Goal: Task Accomplishment & Management: Manage account settings

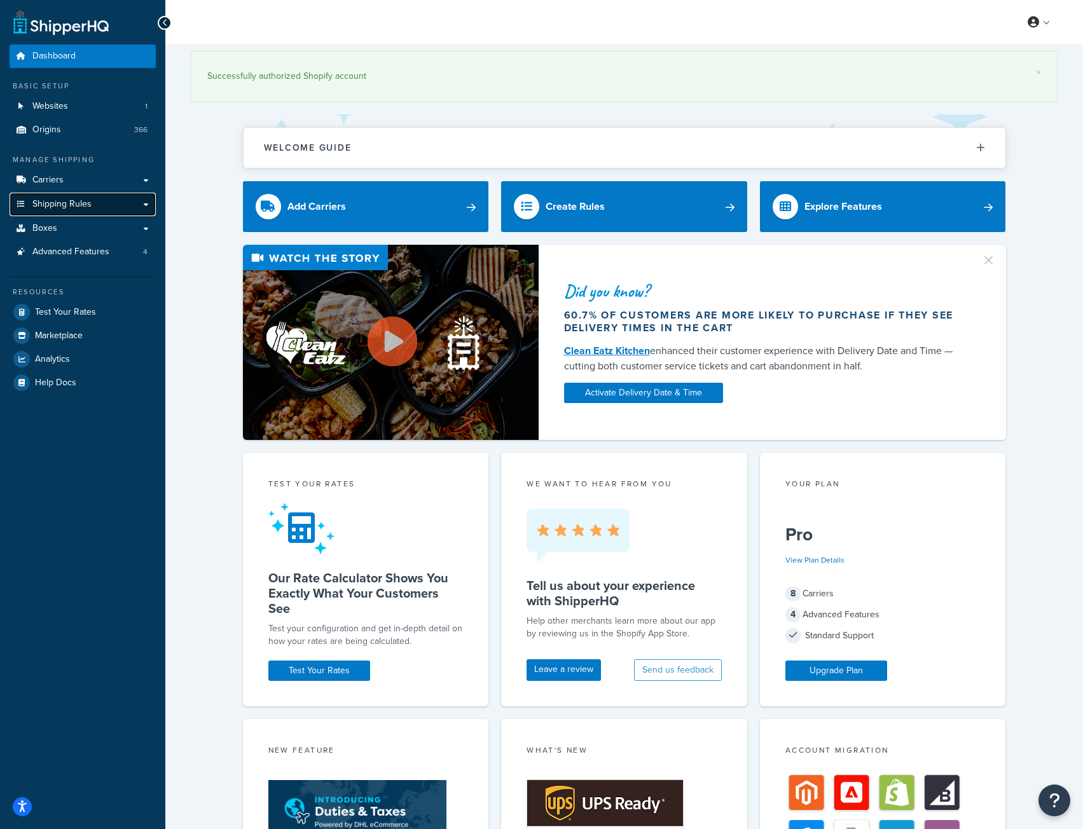
click at [94, 205] on link "Shipping Rules" at bounding box center [83, 205] width 146 height 24
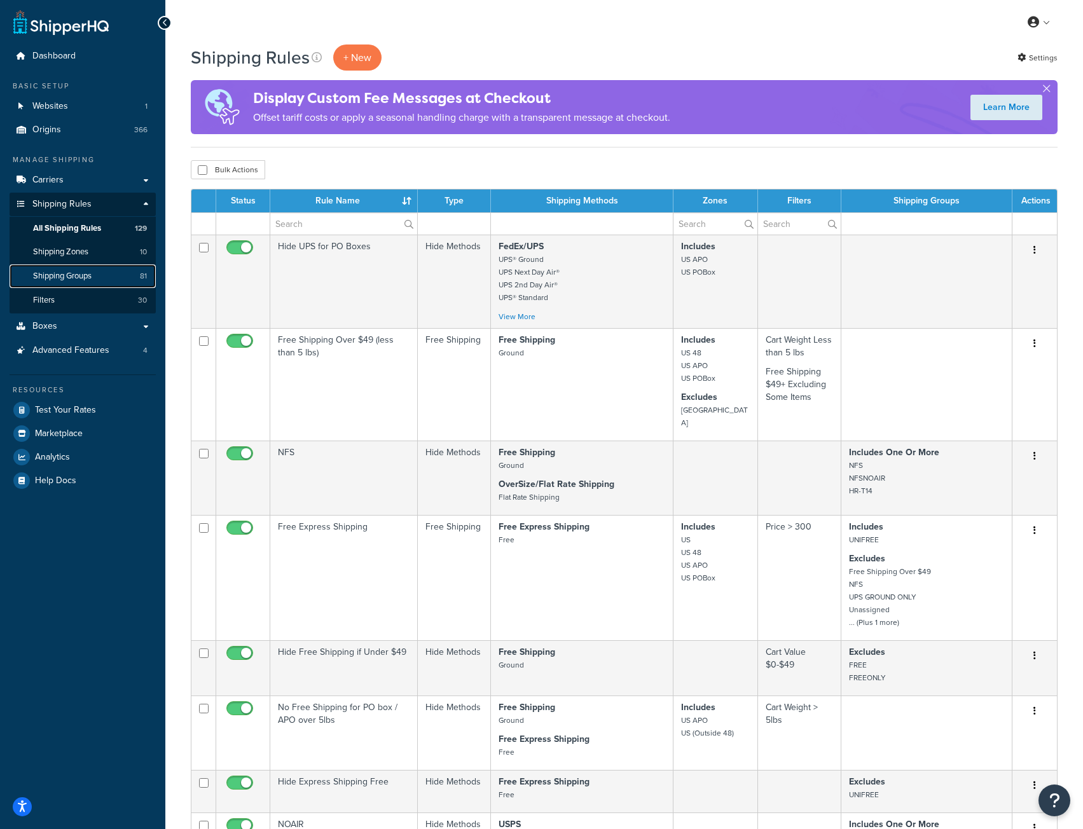
click at [78, 273] on span "Shipping Groups" at bounding box center [62, 276] width 58 height 11
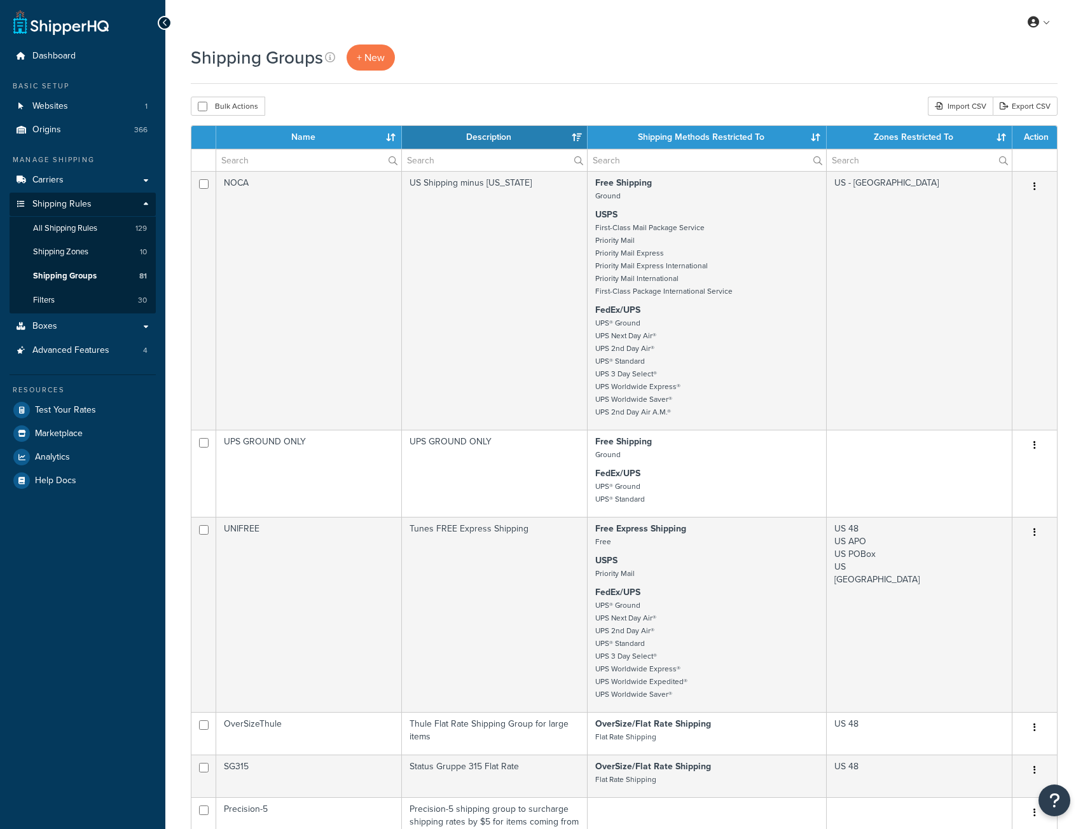
select select "15"
click at [257, 160] on input "text" at bounding box center [308, 160] width 185 height 22
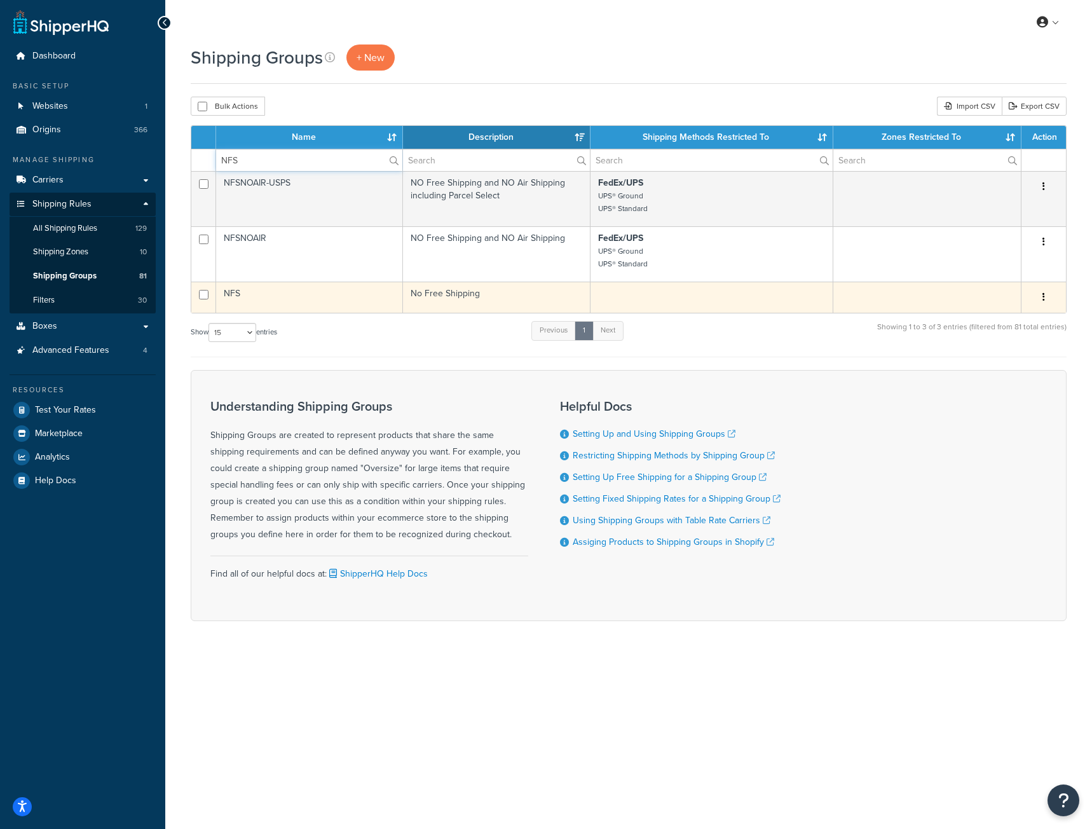
type input "NFS"
click at [337, 292] on td "NFS" at bounding box center [309, 297] width 187 height 31
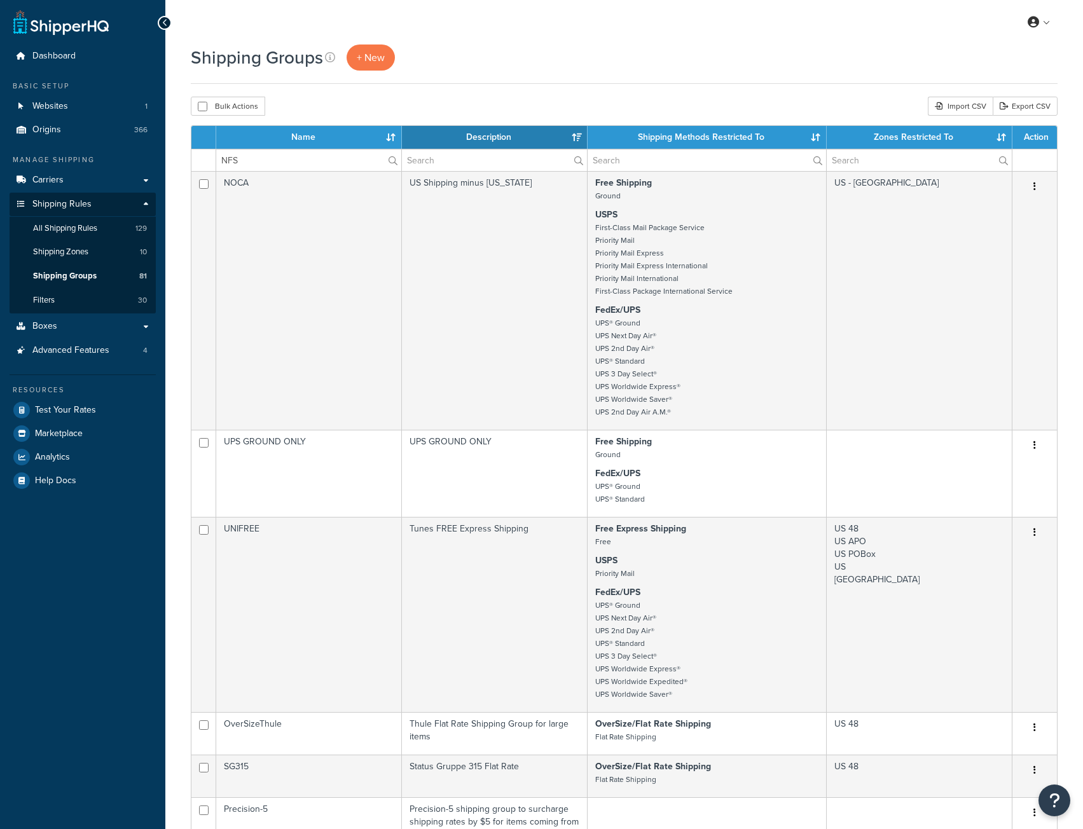
select select "15"
click at [258, 163] on input "NFS" at bounding box center [308, 160] width 185 height 22
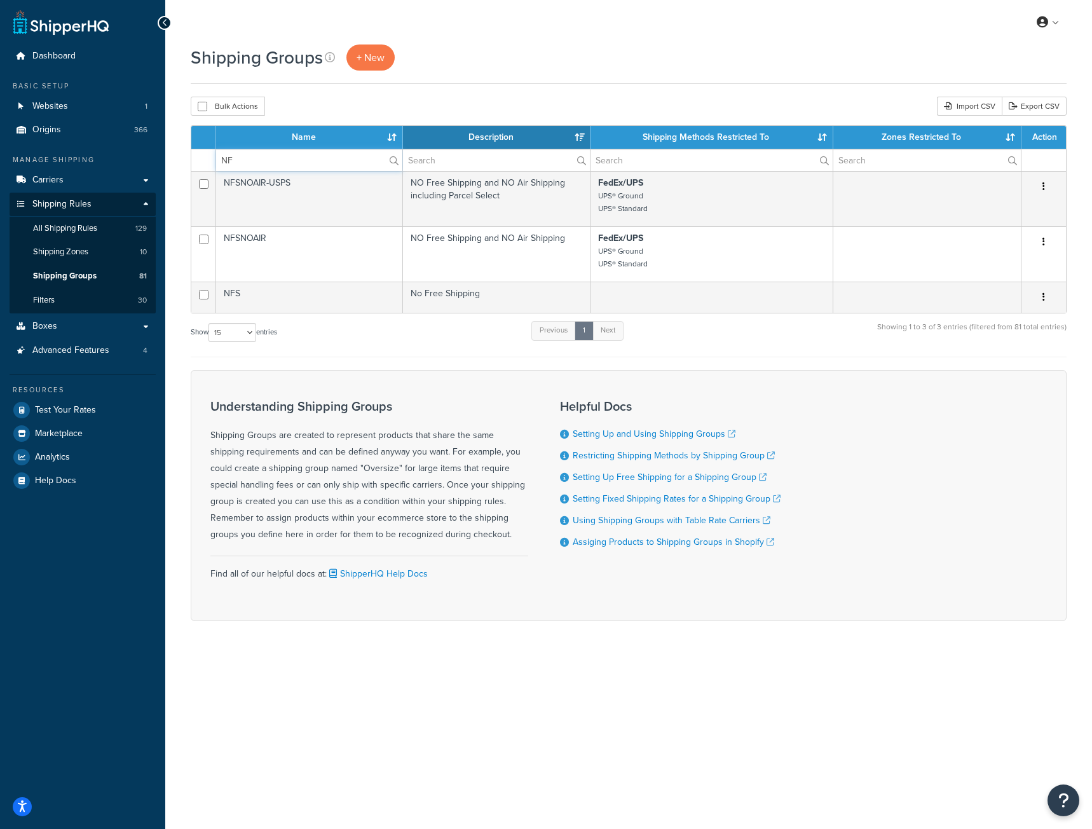
type input "N"
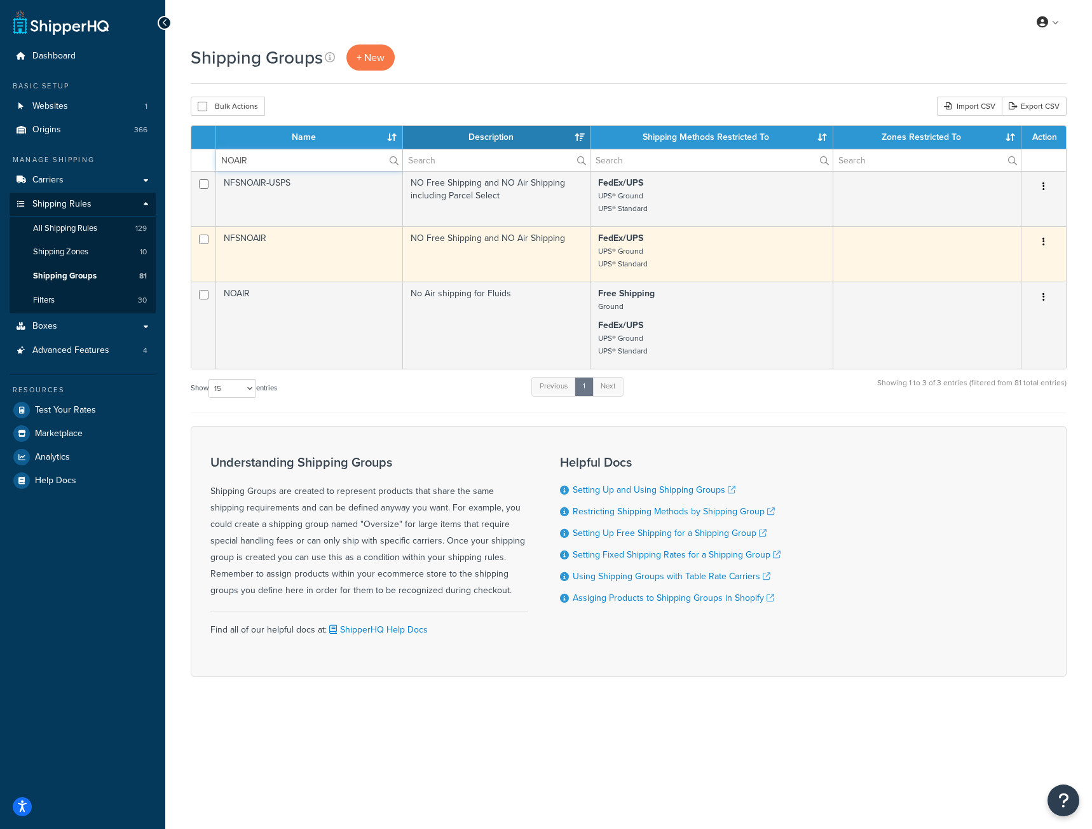
type input "NOAIR"
click at [435, 235] on td "NO Free Shipping and NO Air Shipping" at bounding box center [497, 253] width 188 height 55
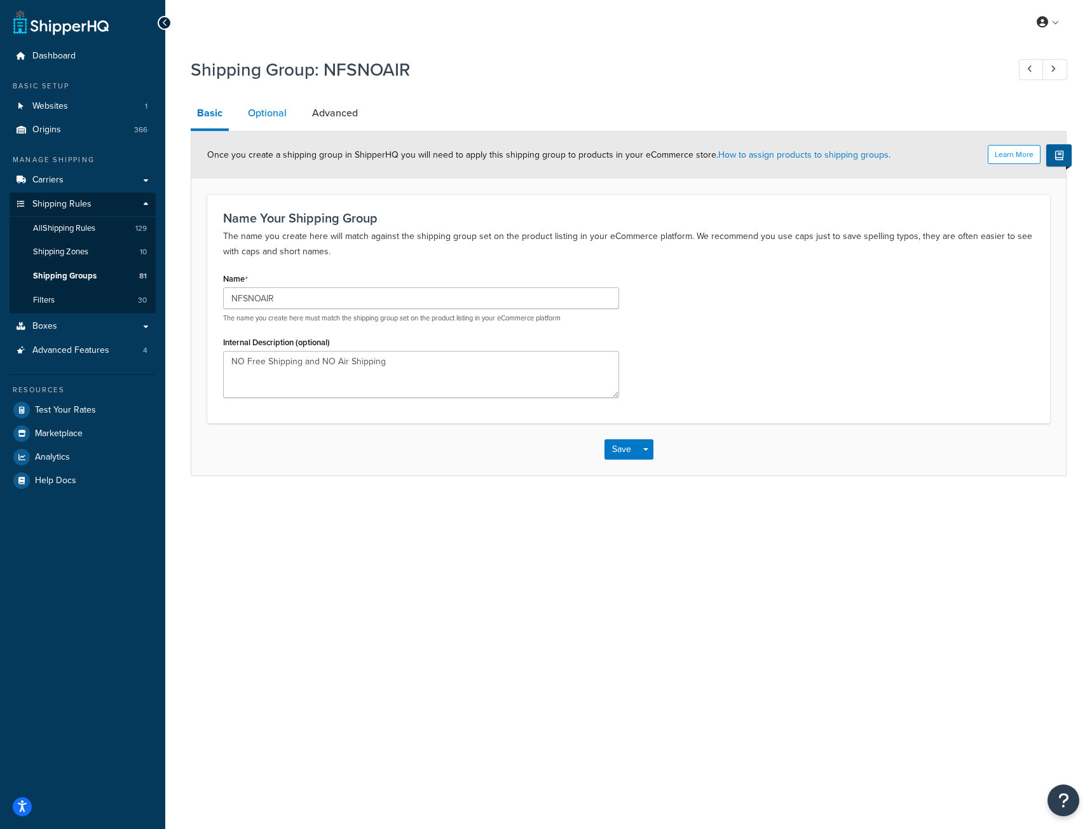
click at [274, 110] on link "Optional" at bounding box center [267, 113] width 51 height 31
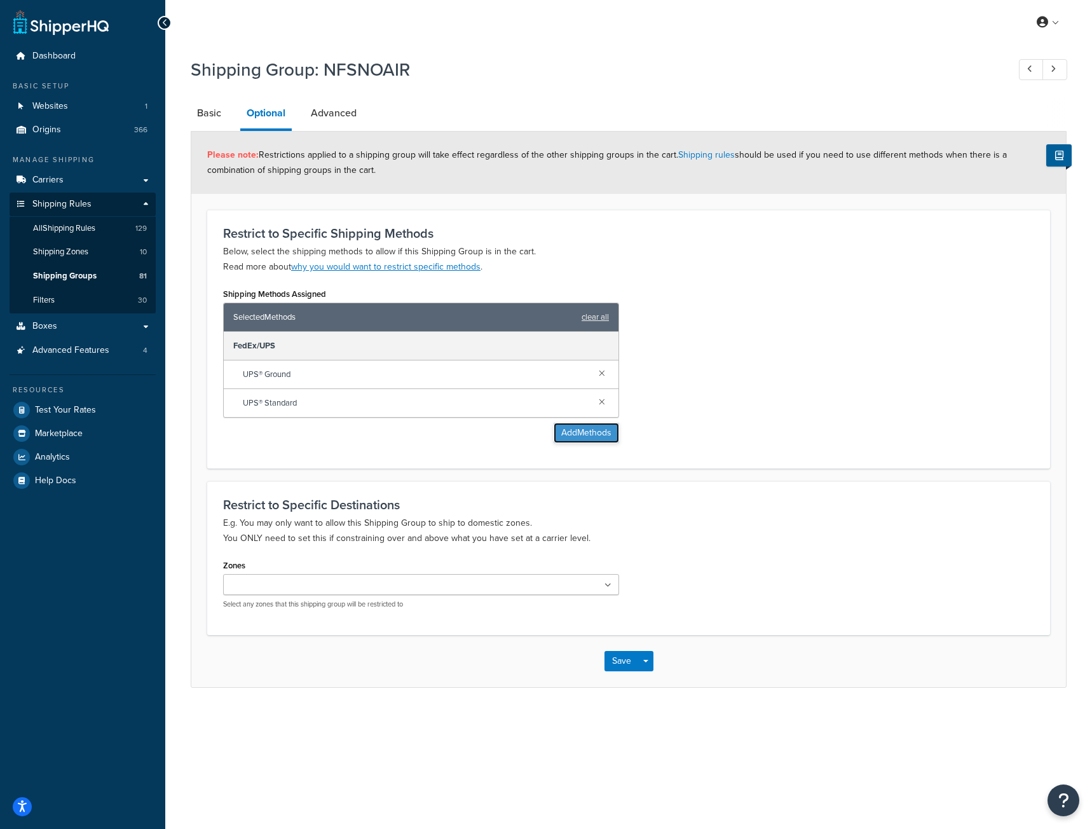
click at [612, 442] on button "Add Methods" at bounding box center [586, 433] width 65 height 20
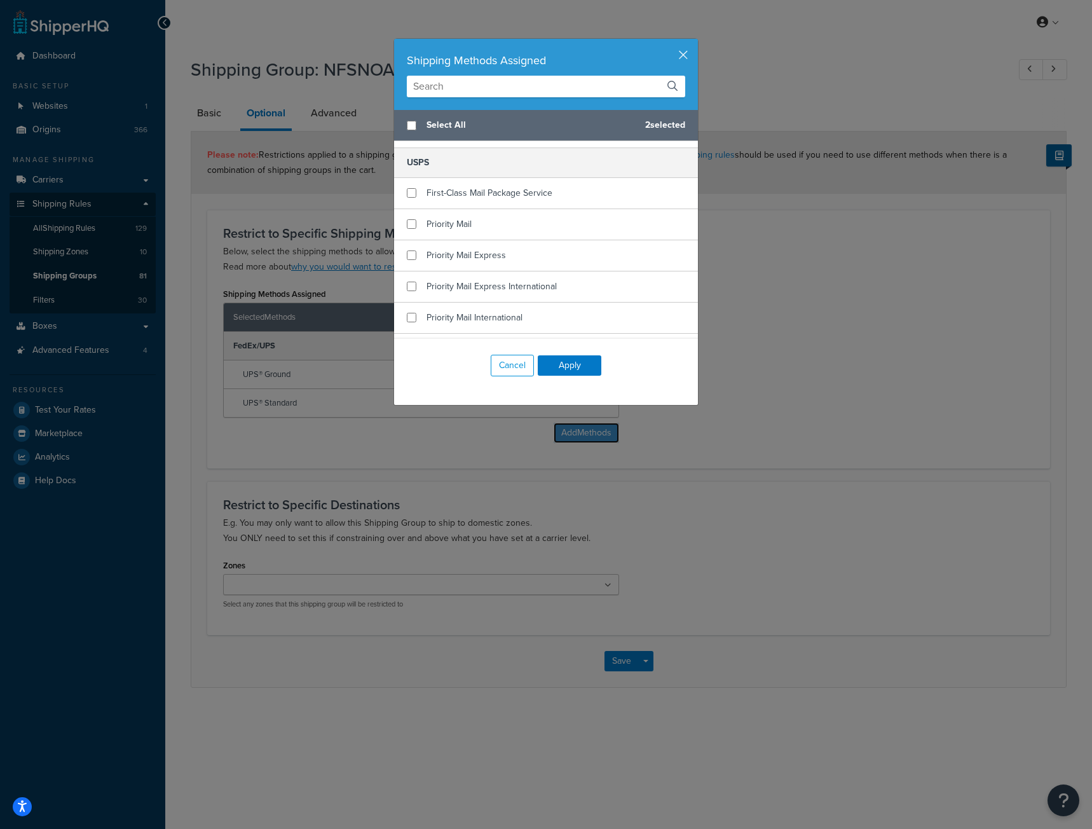
scroll to position [816, 0]
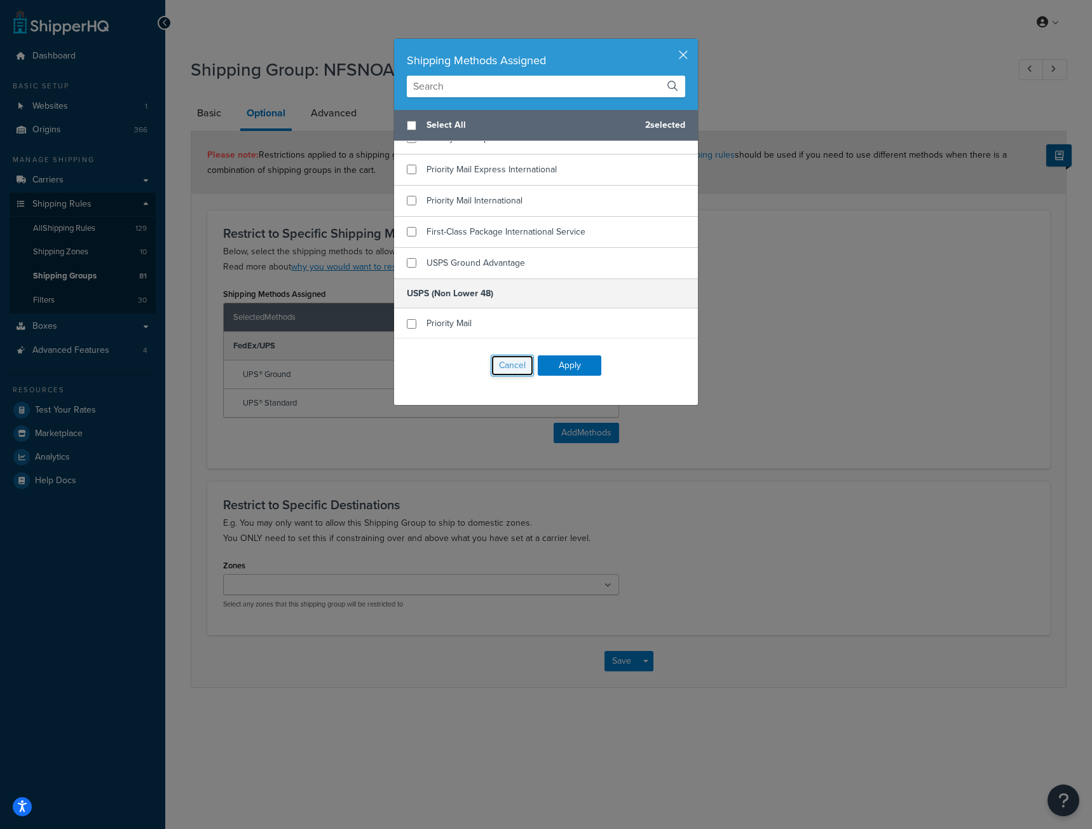
click at [517, 371] on button "Cancel" at bounding box center [512, 366] width 43 height 22
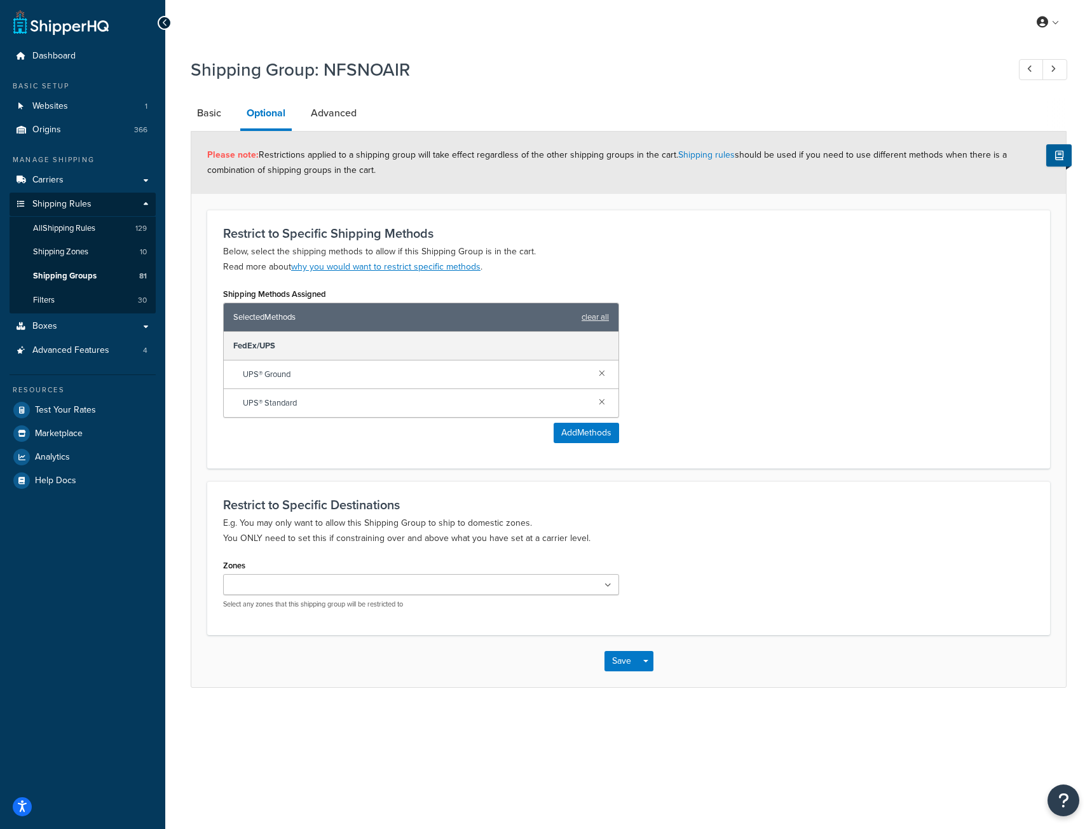
click at [756, 345] on div "Shipping Methods Assigned Selected Methods clear all FedEx/UPS UPS® Ground UPS®…" at bounding box center [629, 369] width 830 height 168
click at [206, 113] on link "Basic" at bounding box center [209, 113] width 37 height 31
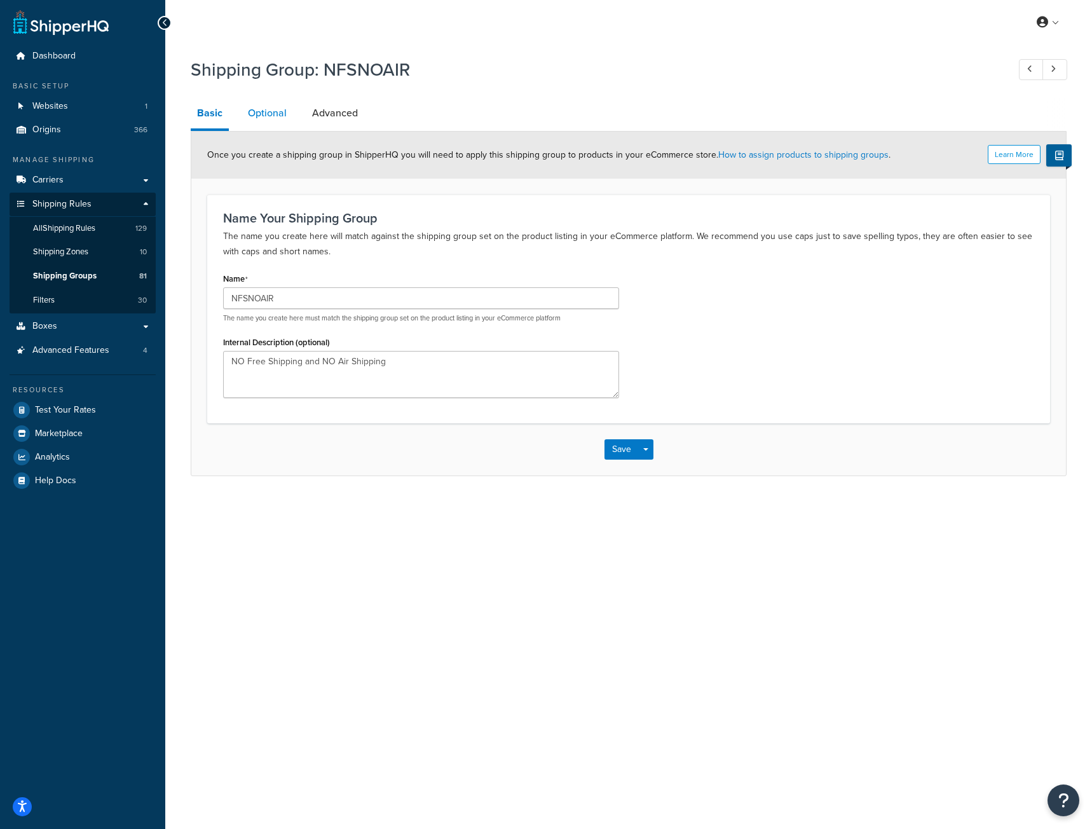
click at [285, 115] on link "Optional" at bounding box center [267, 113] width 51 height 31
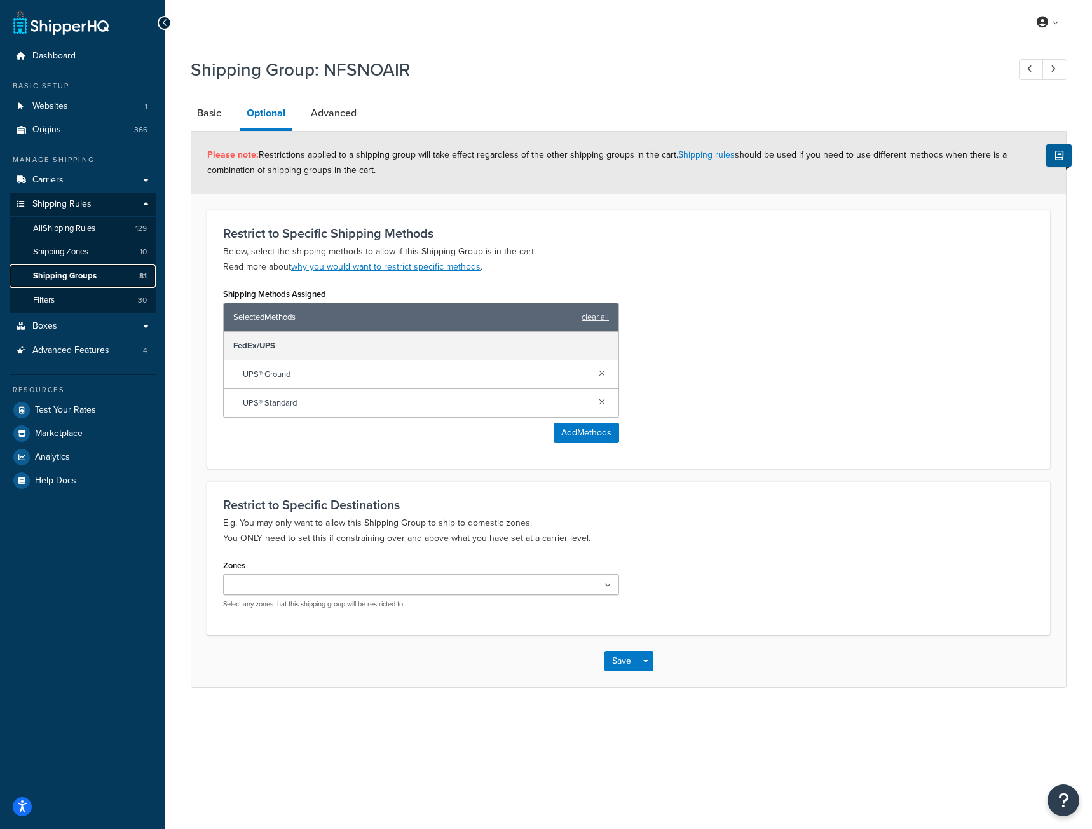
click at [85, 273] on span "Shipping Groups" at bounding box center [65, 276] width 64 height 11
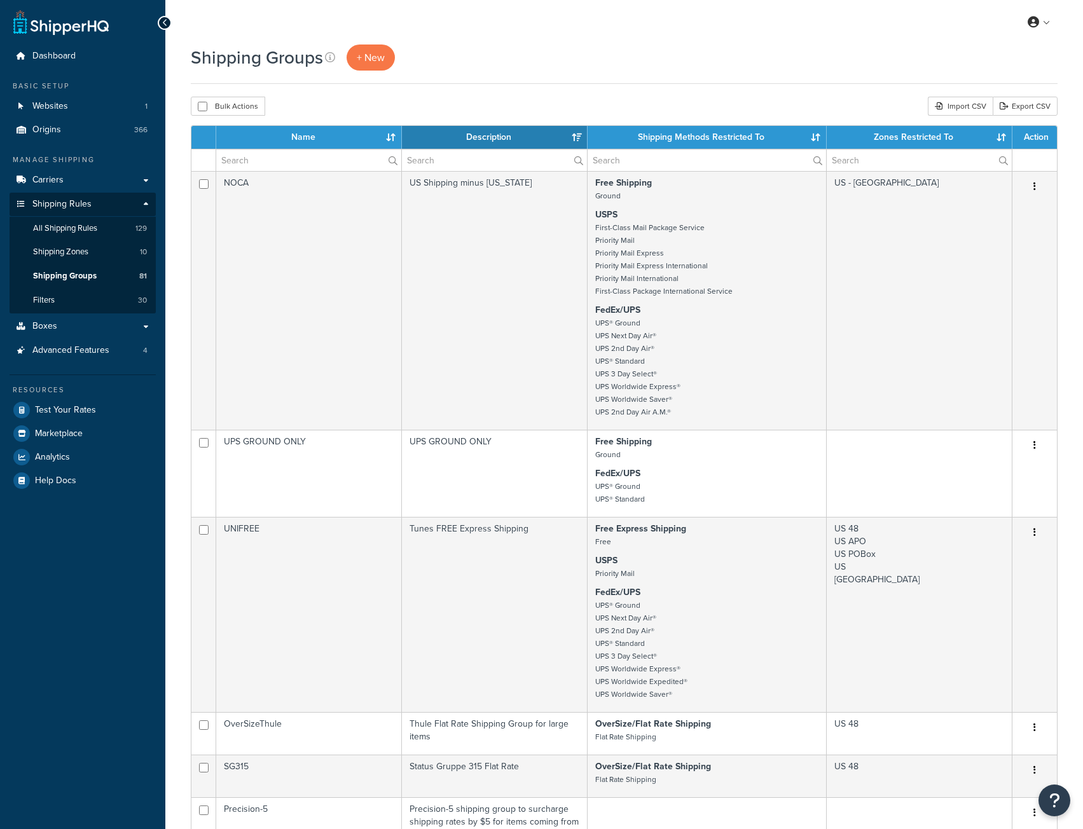
select select "15"
click at [307, 170] on input "text" at bounding box center [308, 160] width 185 height 22
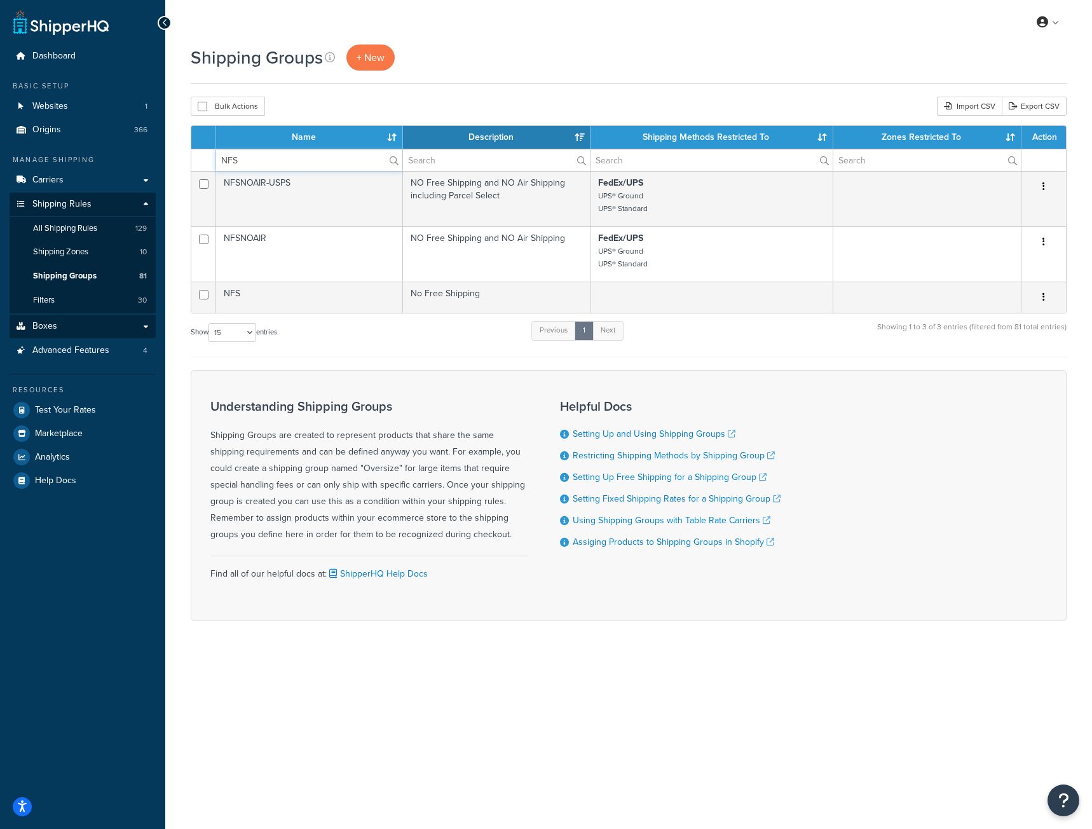
type input "NFS"
